Goal: Task Accomplishment & Management: Manage account settings

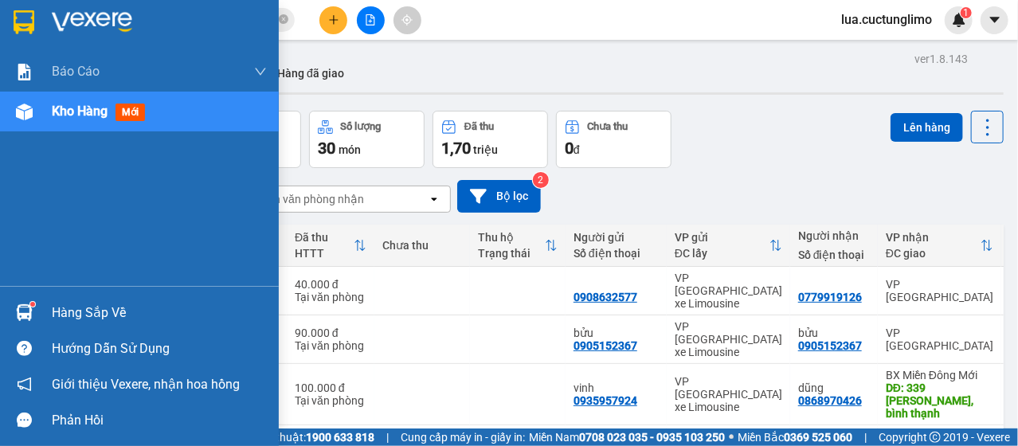
click at [226, 104] on div "Kho hàng mới" at bounding box center [159, 112] width 215 height 40
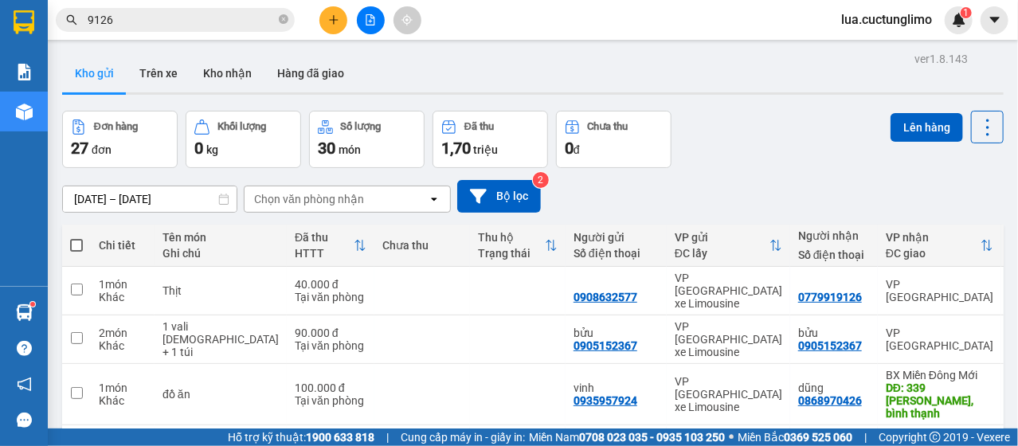
click at [202, 259] on div "Tên món Ghi chú" at bounding box center [221, 245] width 116 height 32
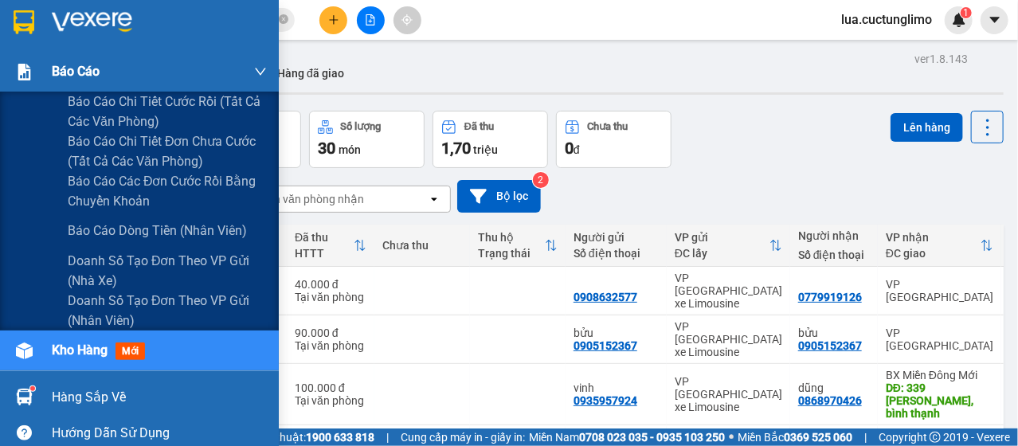
click at [237, 67] on div "Báo cáo" at bounding box center [159, 72] width 215 height 40
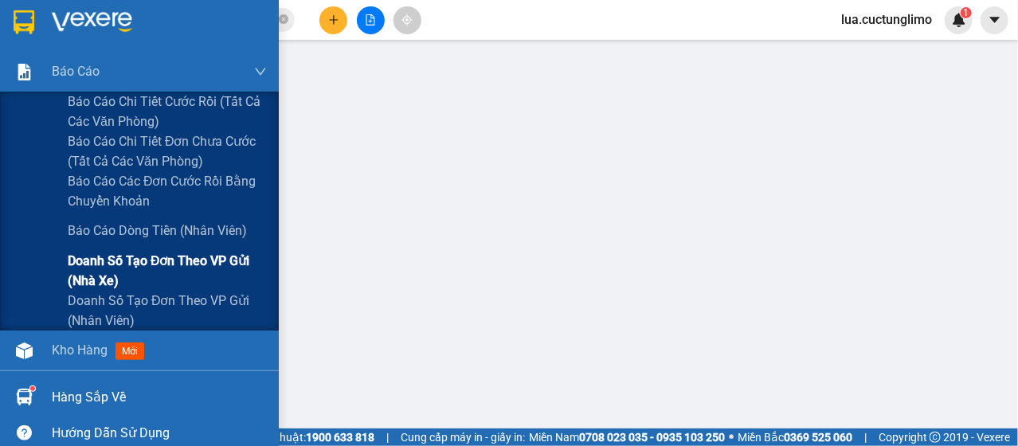
click at [184, 268] on span "Doanh số tạo đơn theo VP gửi (nhà xe)" at bounding box center [167, 271] width 199 height 40
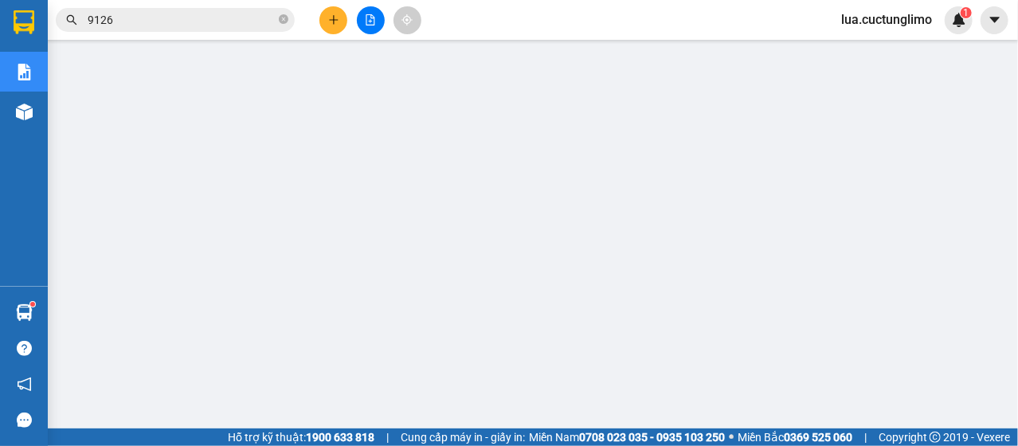
click at [900, 24] on span "lua.cuctunglimo" at bounding box center [887, 20] width 116 height 20
click at [850, 52] on li "Đăng xuất" at bounding box center [886, 49] width 118 height 25
